Goal: Check status: Check status

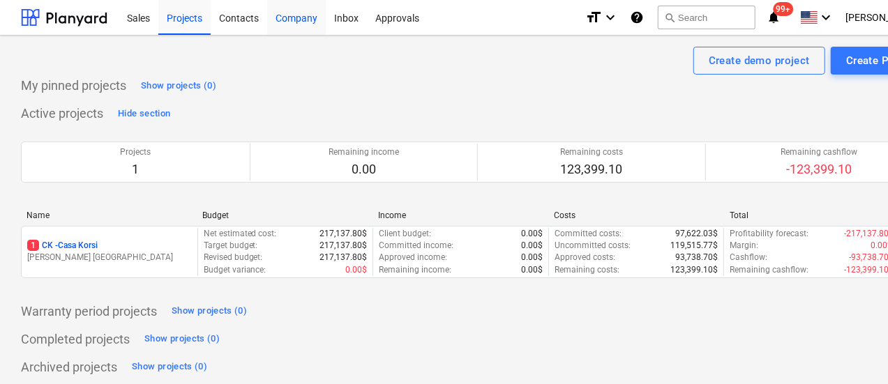
click at [296, 14] on div "Company" at bounding box center [296, 17] width 59 height 36
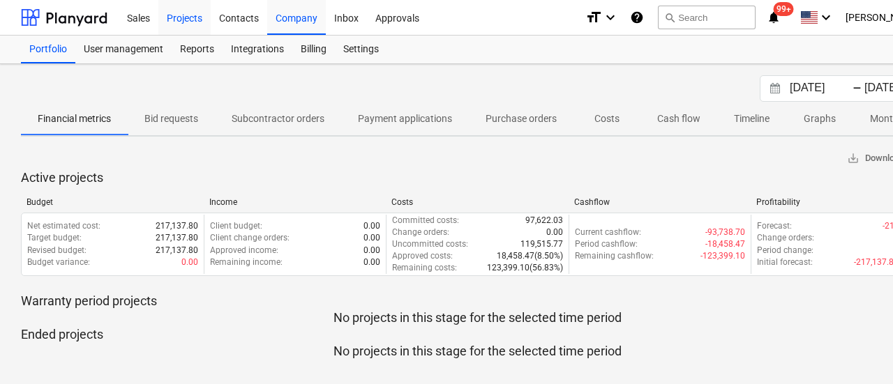
click at [193, 17] on div "Projects" at bounding box center [184, 17] width 52 height 36
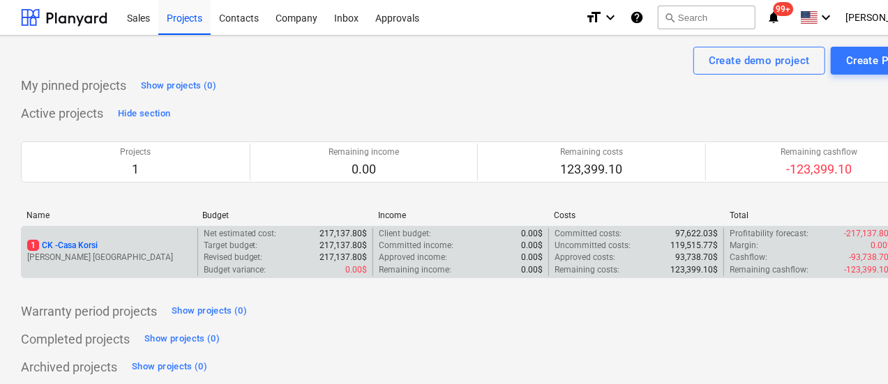
click at [84, 242] on p "1 CK - Casa Korsi" at bounding box center [62, 246] width 70 height 12
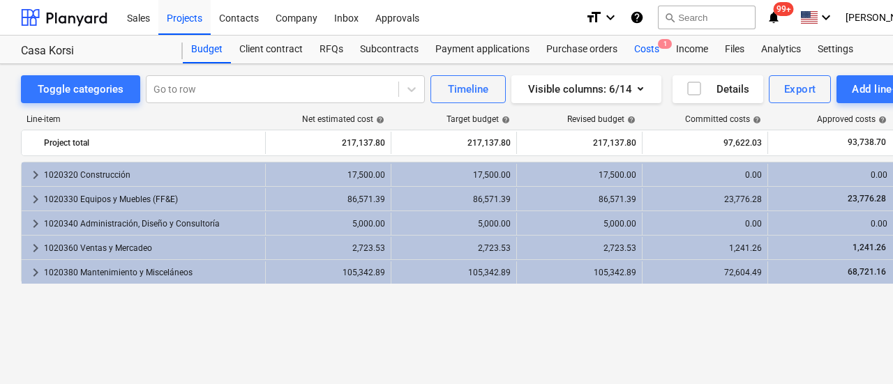
click at [643, 50] on div "Costs 1" at bounding box center [647, 50] width 42 height 28
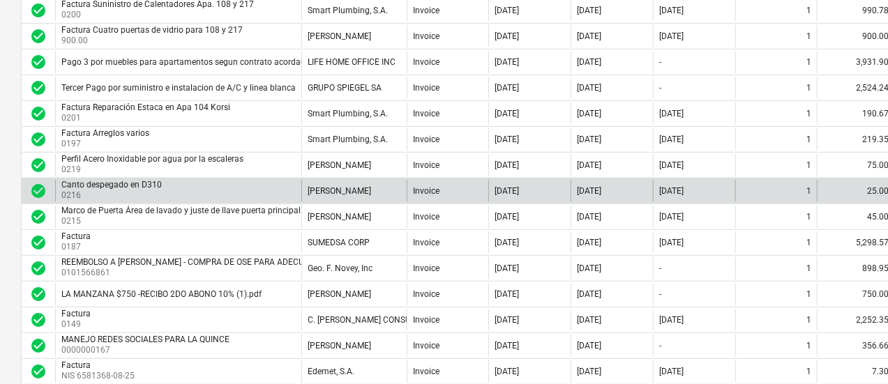
scroll to position [279, 0]
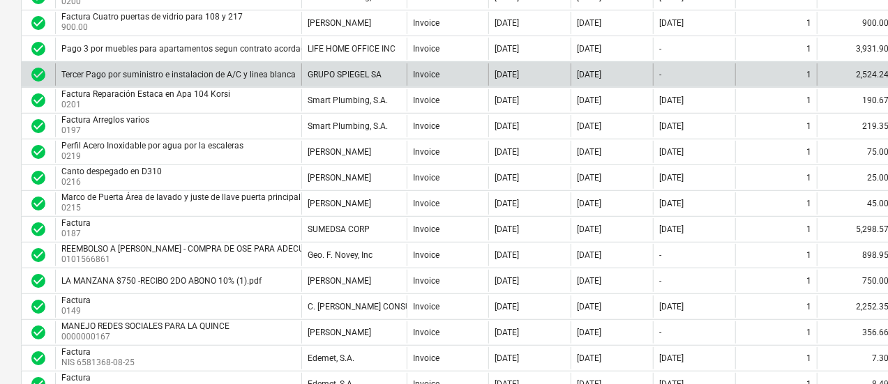
click at [294, 73] on div "Tercer Pago por suministro e instalacion de A/C y linea blanca" at bounding box center [178, 74] width 246 height 22
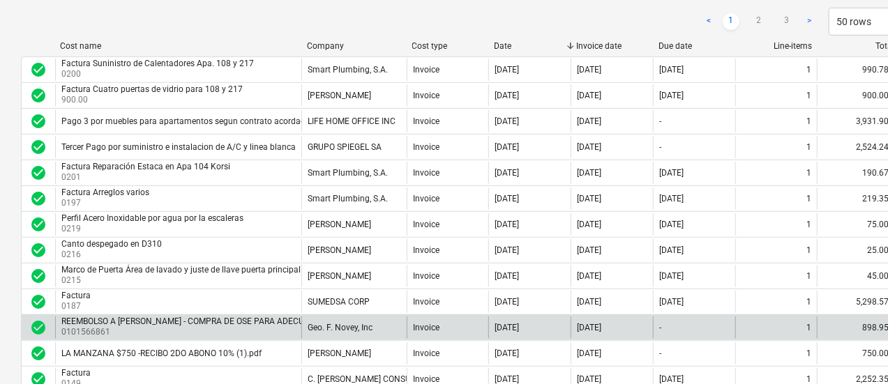
scroll to position [140, 0]
